Goal: Use online tool/utility: Utilize a website feature to perform a specific function

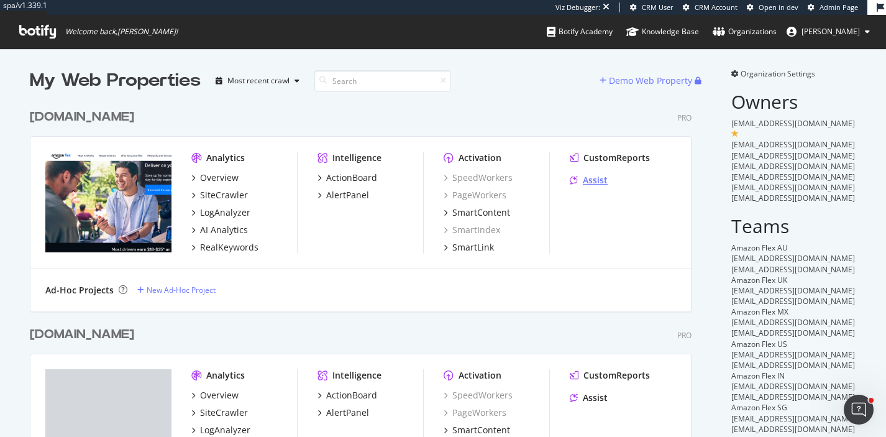
click at [596, 180] on div "Assist" at bounding box center [595, 180] width 25 height 12
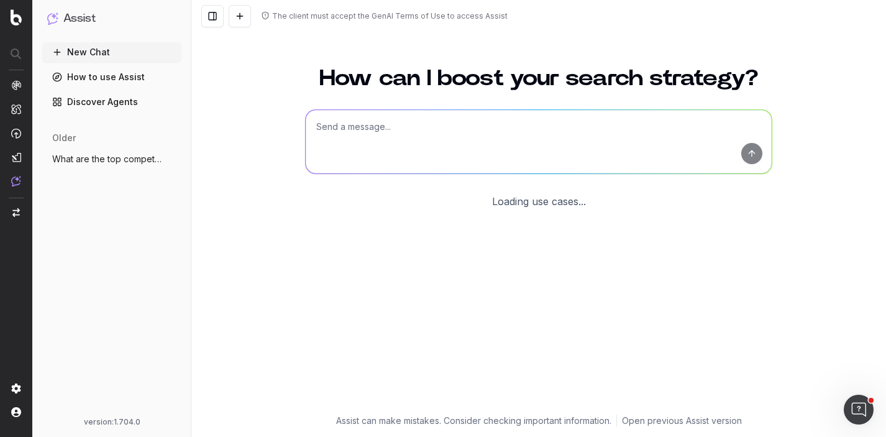
scroll to position [45, 0]
